Goal: Check status: Check status

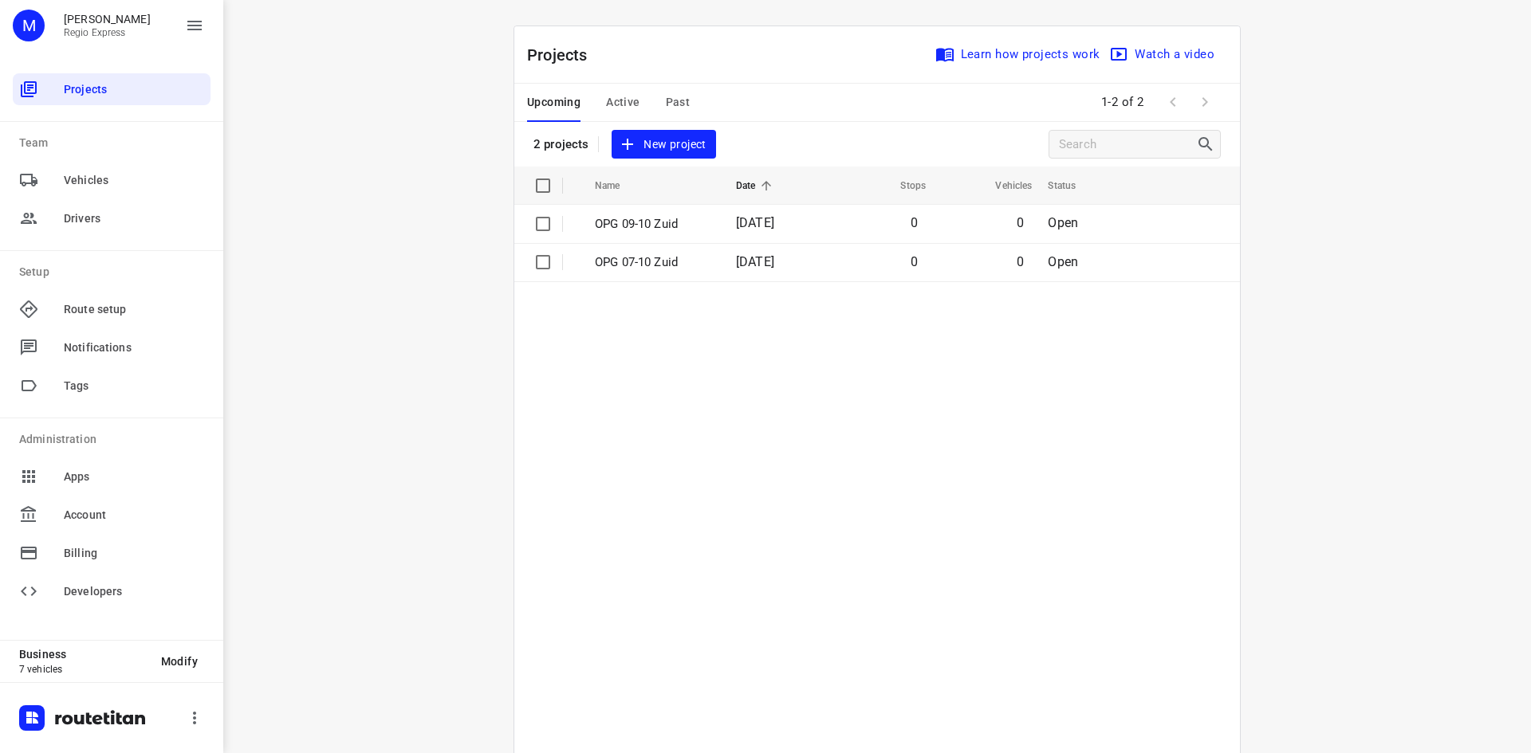
click at [624, 100] on span "Active" at bounding box center [622, 102] width 33 height 20
click at [678, 118] on button "Past" at bounding box center [678, 103] width 25 height 38
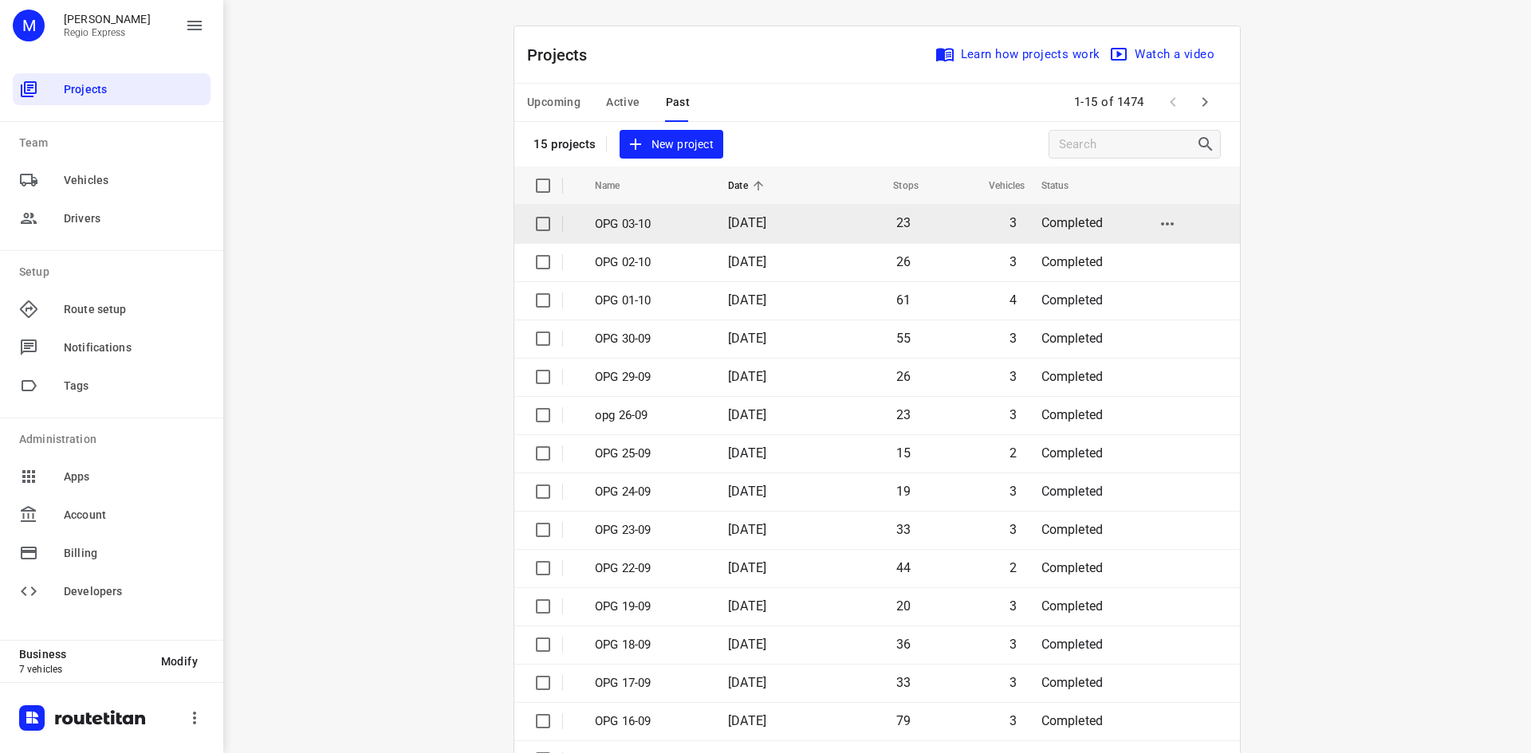
click at [698, 222] on td "OPG 03-10" at bounding box center [647, 224] width 136 height 38
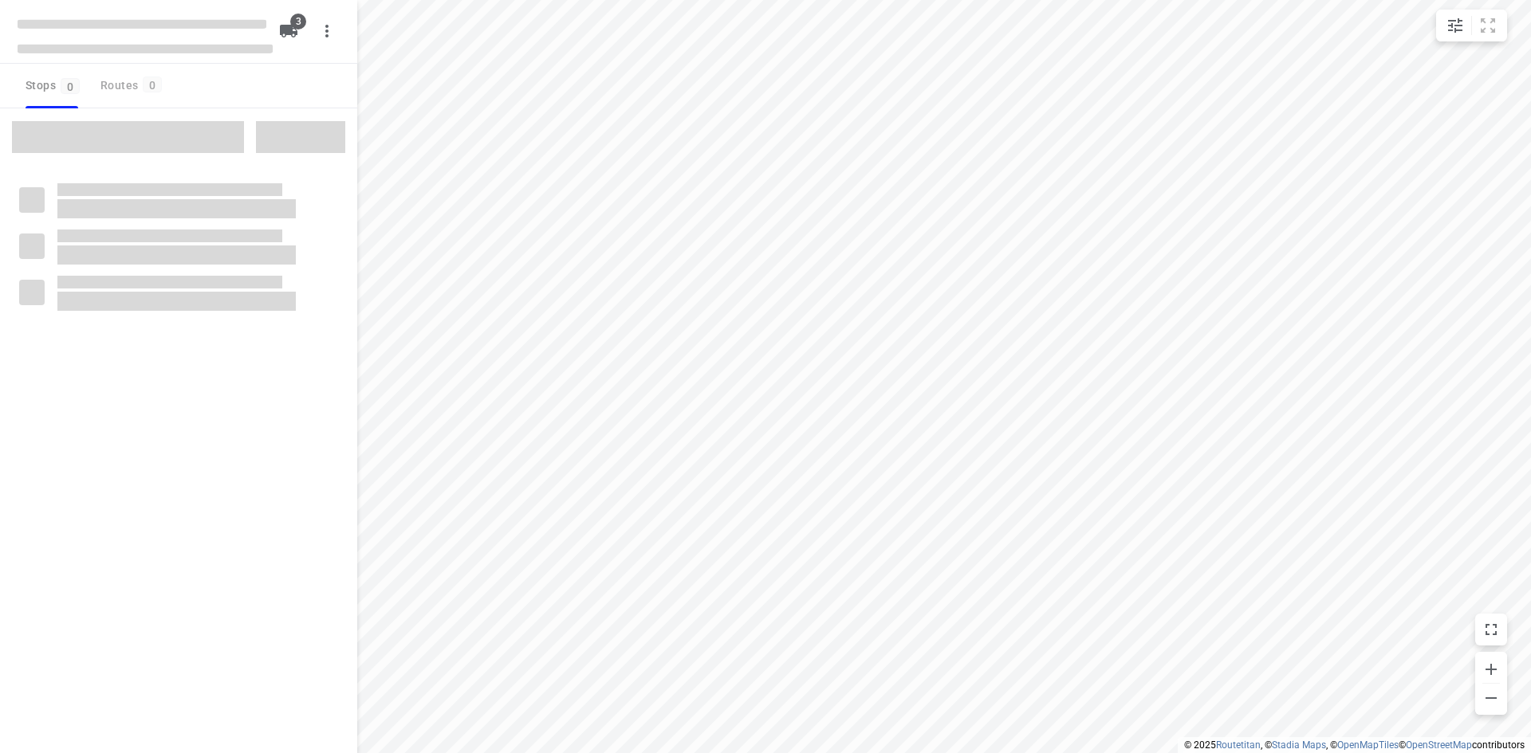
type input "distance"
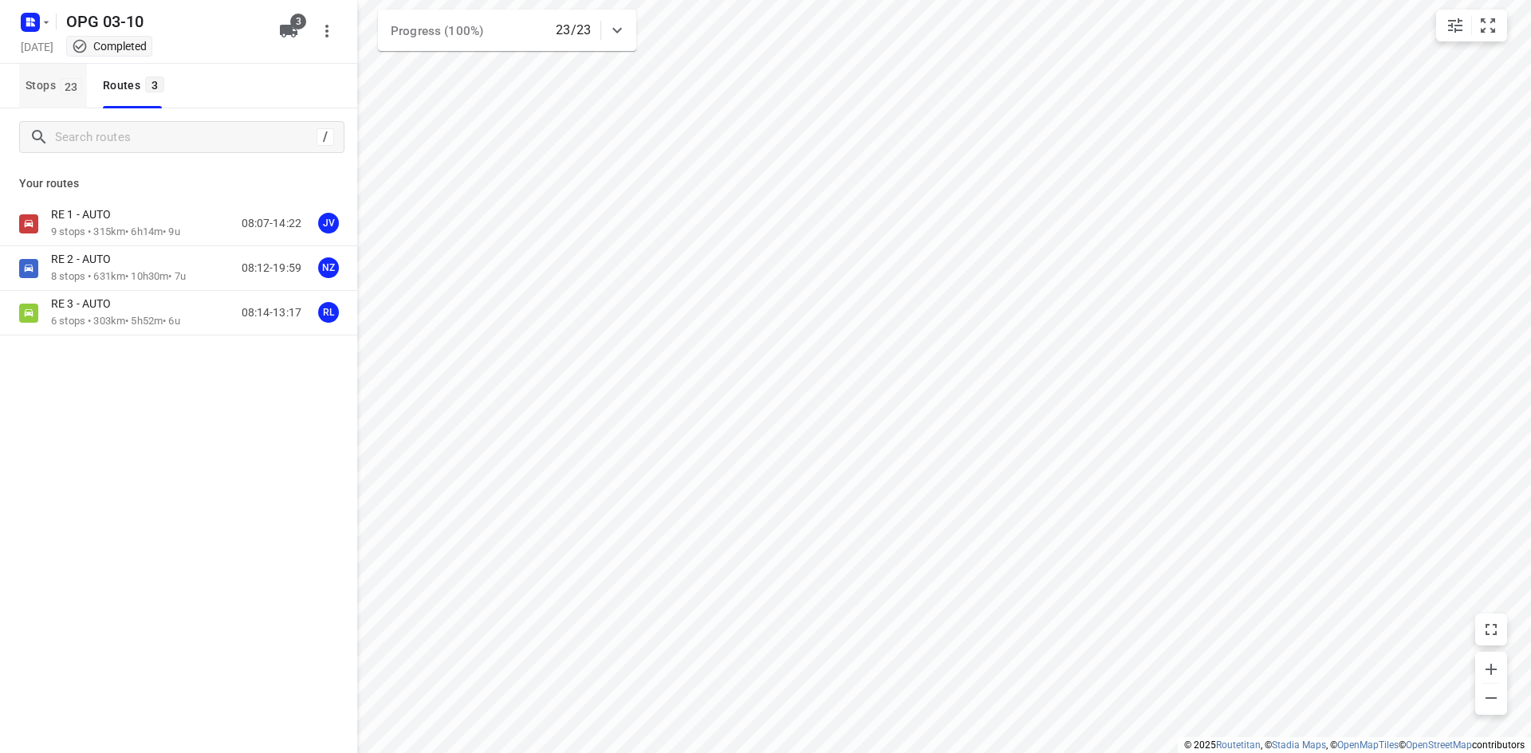
click at [62, 83] on span "23" at bounding box center [72, 86] width 22 height 16
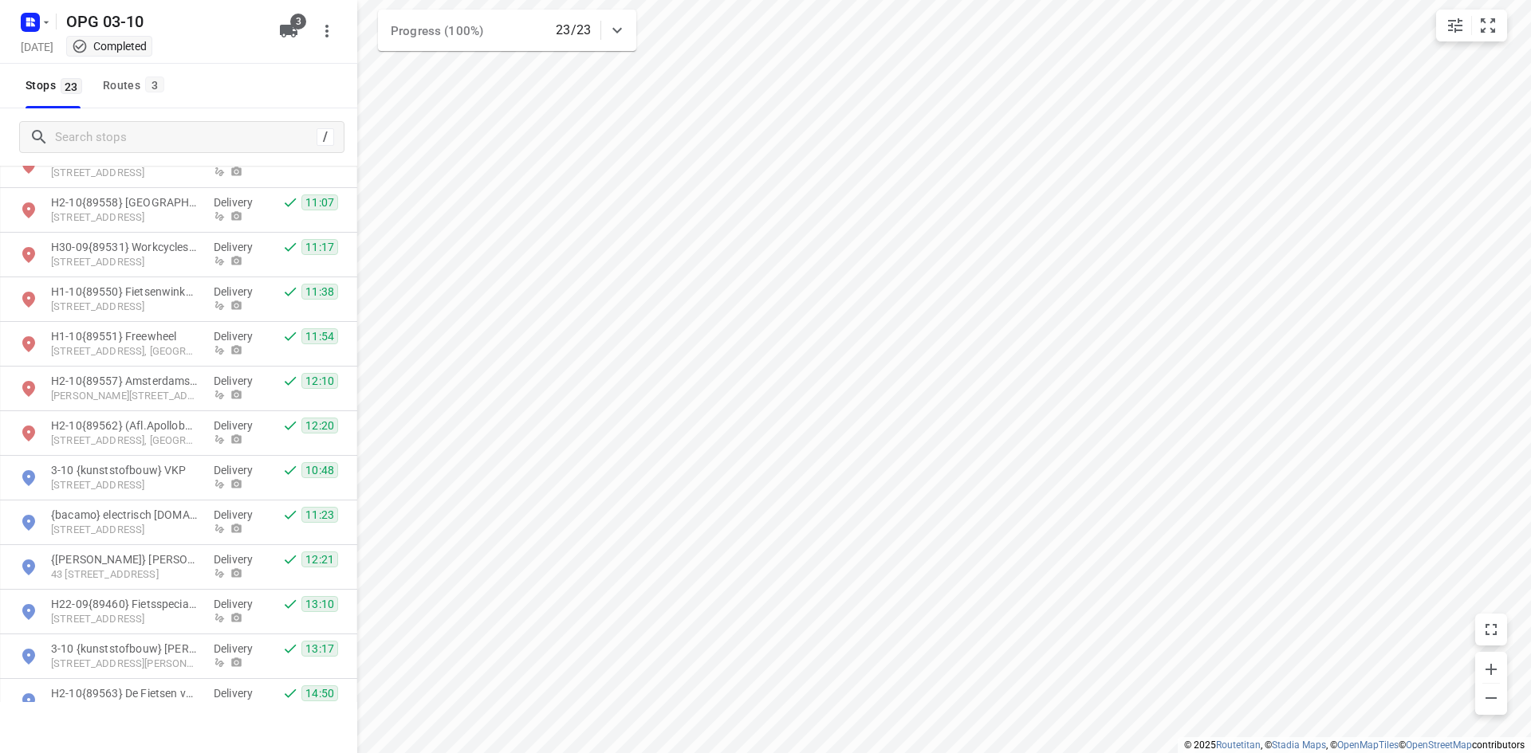
scroll to position [159, 0]
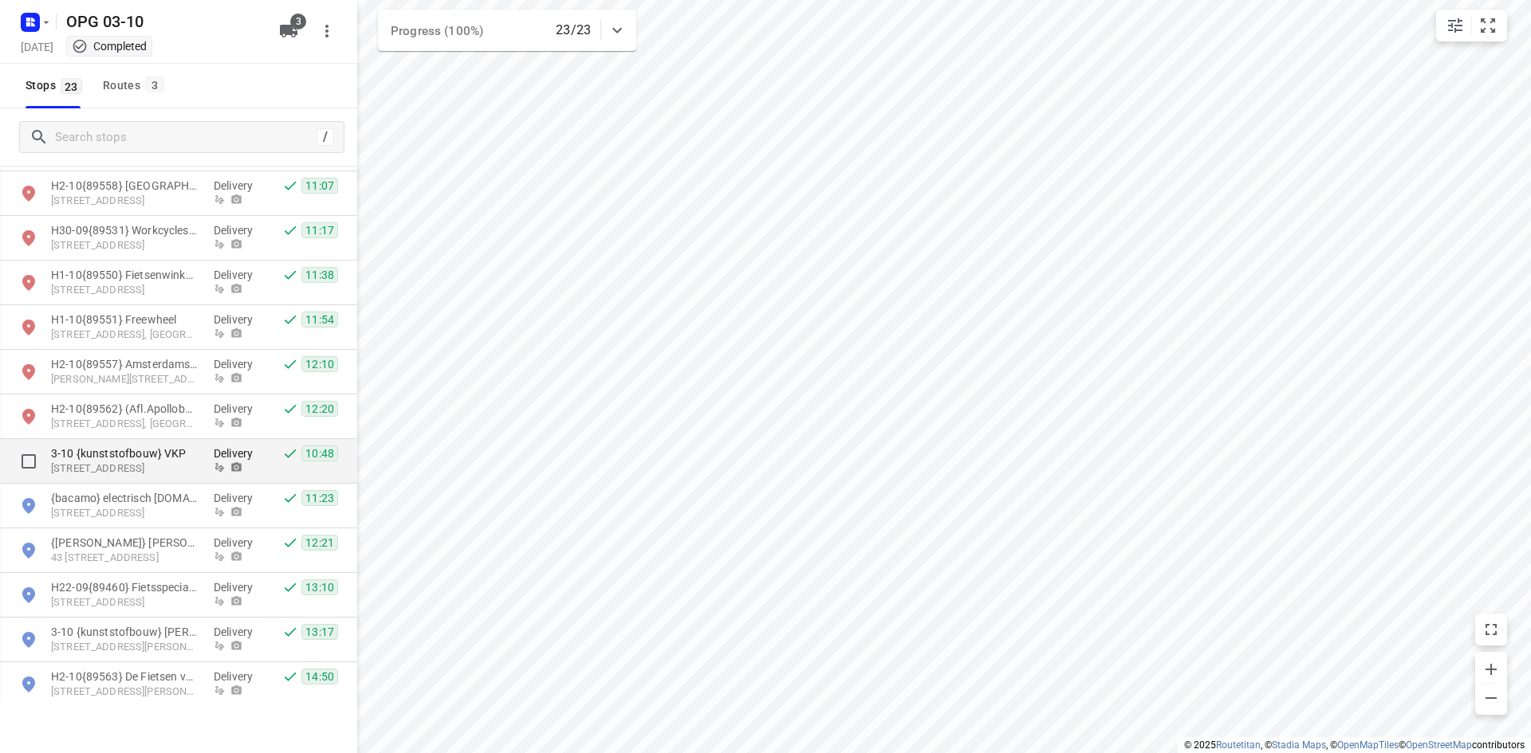
drag, startPoint x: 206, startPoint y: 462, endPoint x: 245, endPoint y: 453, distance: 39.3
click at [206, 461] on p "3-10 {kunststofbouw} VKP" at bounding box center [132, 454] width 163 height 16
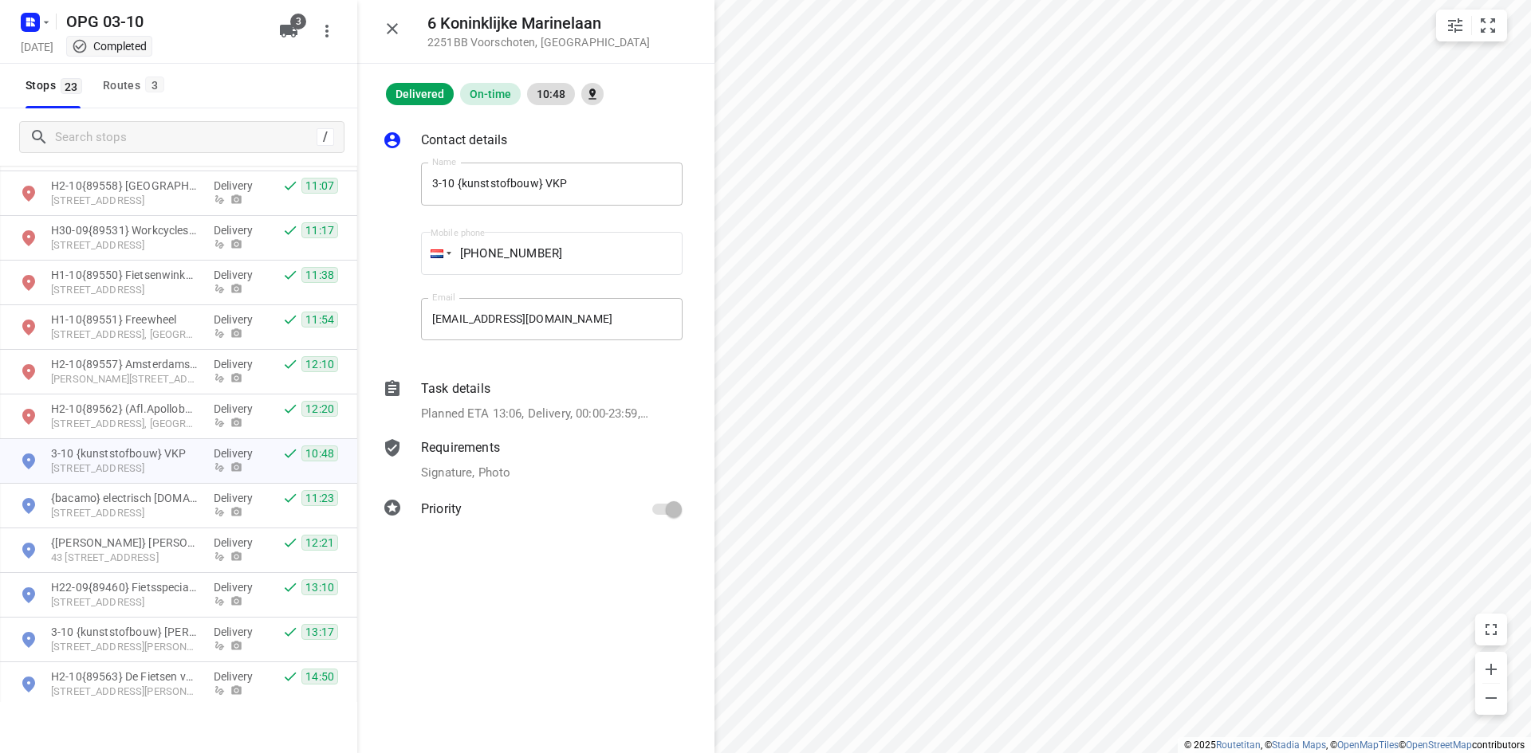
click at [530, 416] on p "Planned ETA 13:06, Delivery, 00:00-23:59, 10 Min, 1 Unit" at bounding box center [534, 414] width 227 height 18
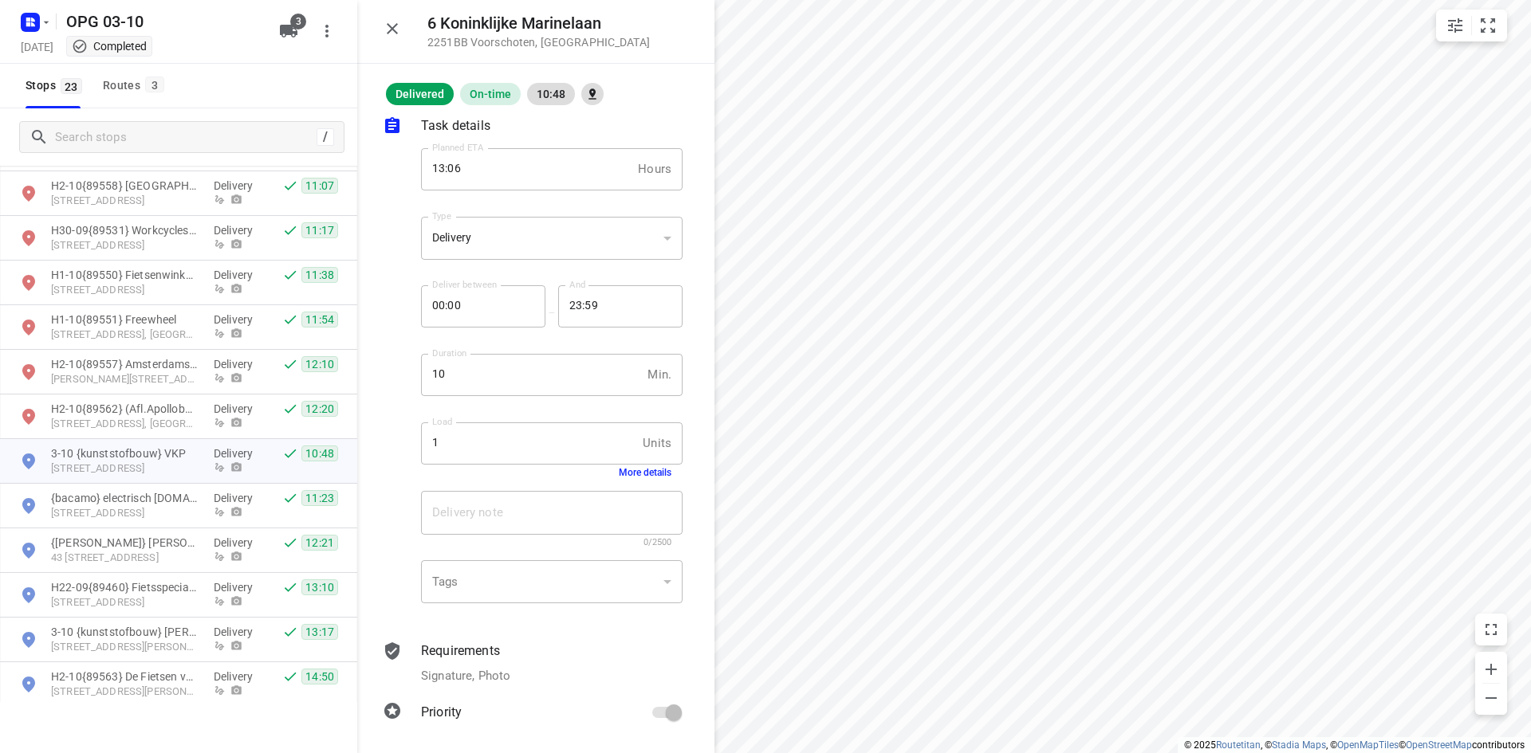
click at [477, 648] on p "Requirements" at bounding box center [460, 651] width 79 height 19
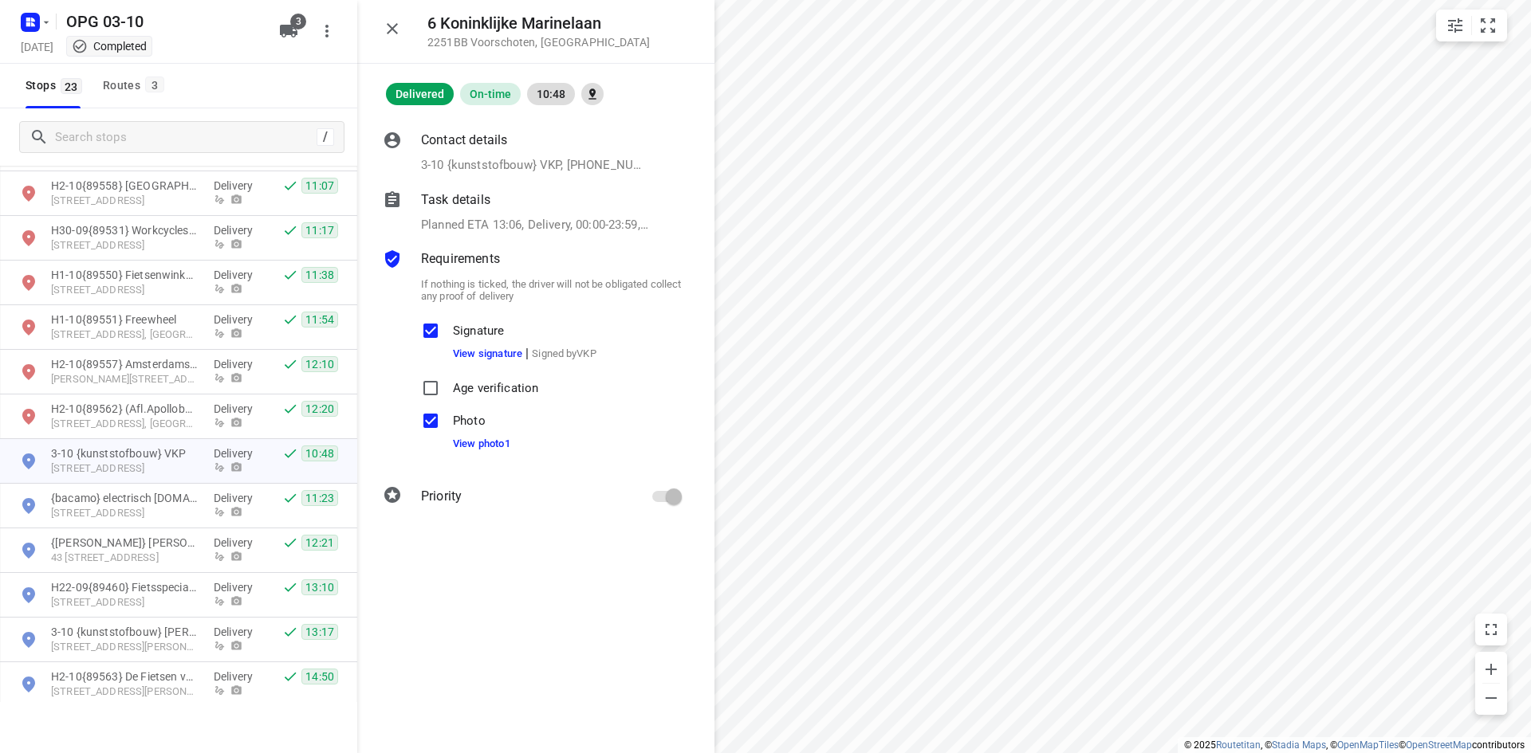
scroll to position [0, 0]
click at [486, 439] on link "View photo 1" at bounding box center [481, 444] width 57 height 12
click at [492, 443] on link "View photo 1" at bounding box center [481, 444] width 57 height 12
